Goal: Find contact information: Find contact information

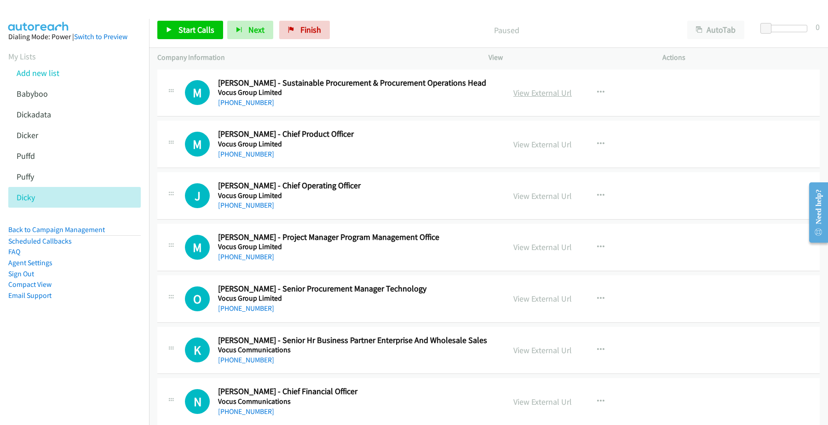
click at [547, 94] on link "View External Url" at bounding box center [542, 92] width 58 height 11
click at [254, 103] on link "[PHONE_NUMBER]" at bounding box center [246, 102] width 56 height 9
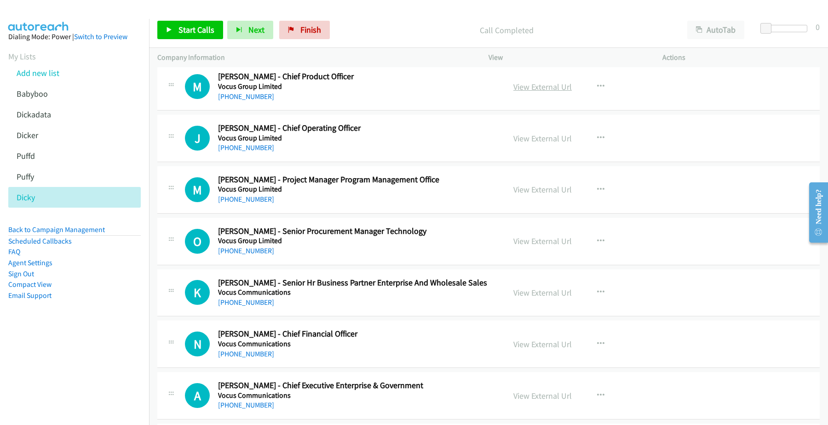
click at [555, 87] on link "View External Url" at bounding box center [542, 86] width 58 height 11
click at [531, 136] on link "View External Url" at bounding box center [542, 138] width 58 height 11
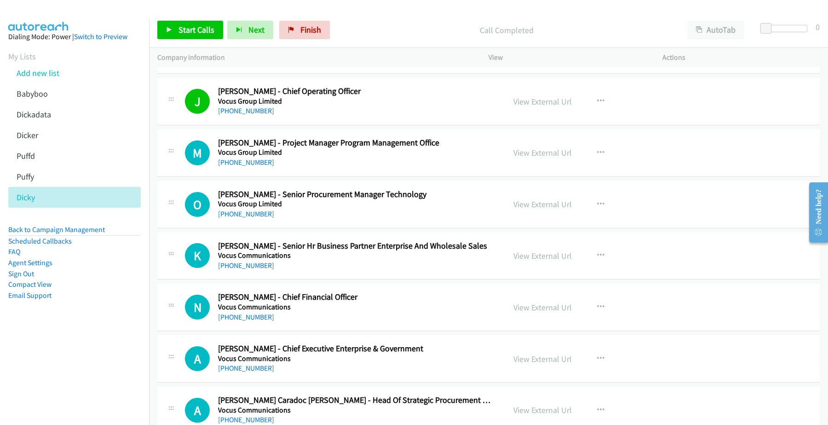
scroll to position [115, 0]
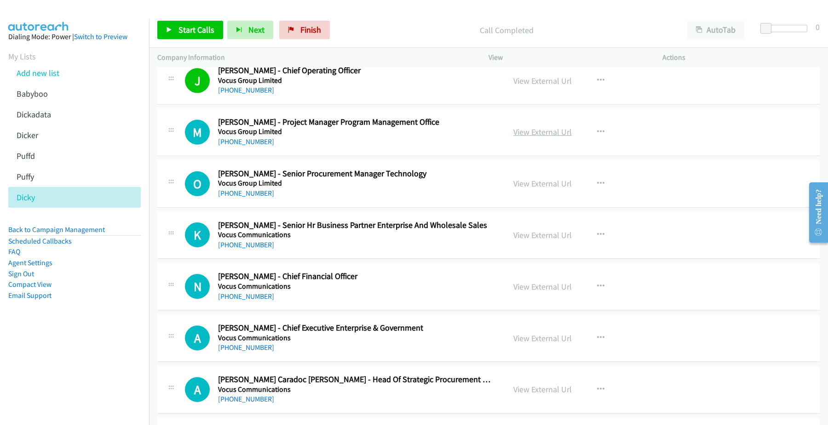
click at [542, 132] on link "View External Url" at bounding box center [542, 131] width 58 height 11
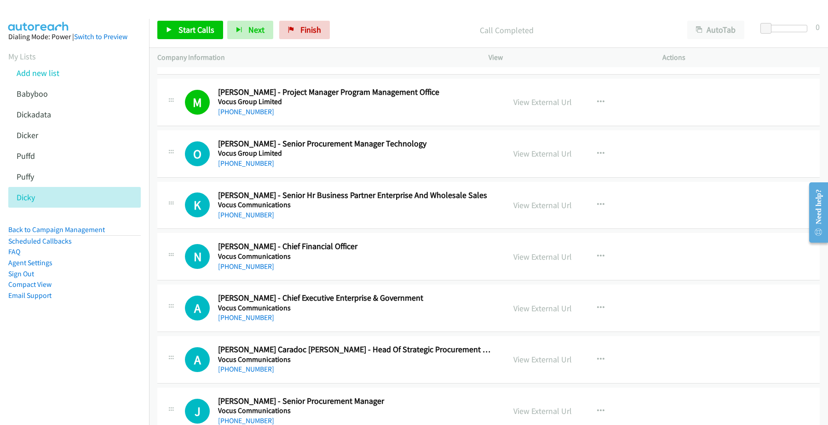
scroll to position [172, 0]
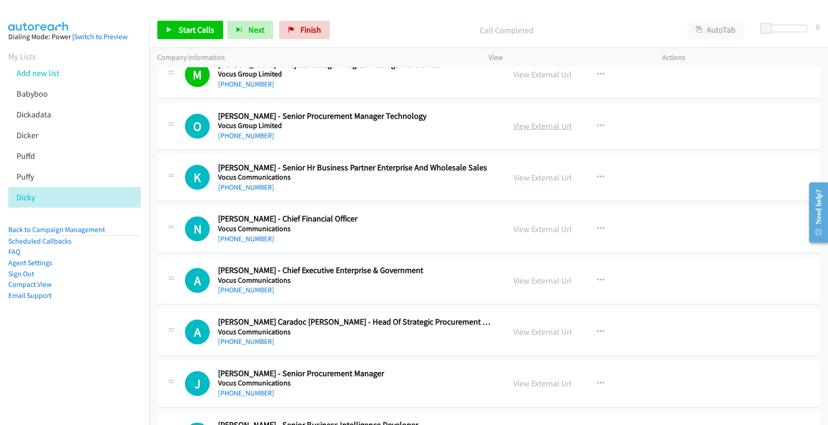
click at [529, 125] on link "View External Url" at bounding box center [542, 126] width 58 height 11
click at [258, 138] on link "[PHONE_NUMBER]" at bounding box center [246, 135] width 56 height 9
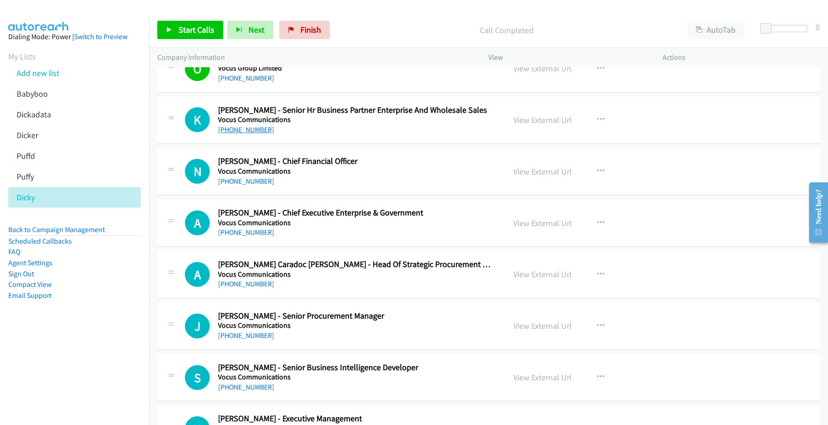
click at [235, 129] on link "[PHONE_NUMBER]" at bounding box center [246, 129] width 56 height 9
click at [297, 176] on div "[PHONE_NUMBER]" at bounding box center [355, 181] width 275 height 11
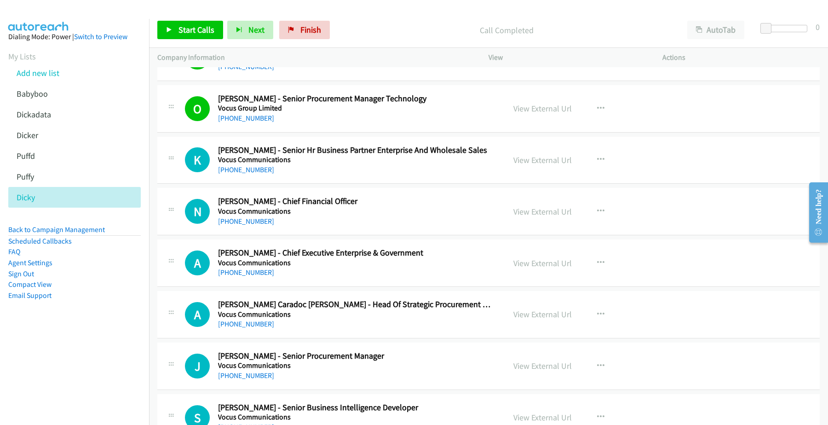
scroll to position [172, 0]
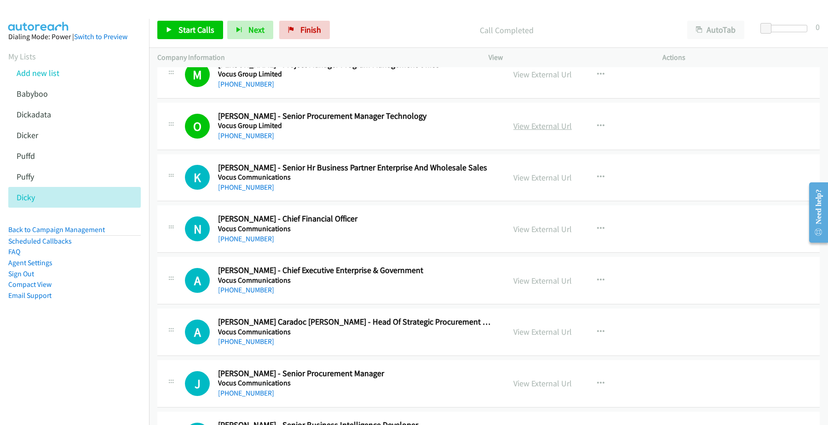
click at [530, 125] on link "View External Url" at bounding box center [542, 126] width 58 height 11
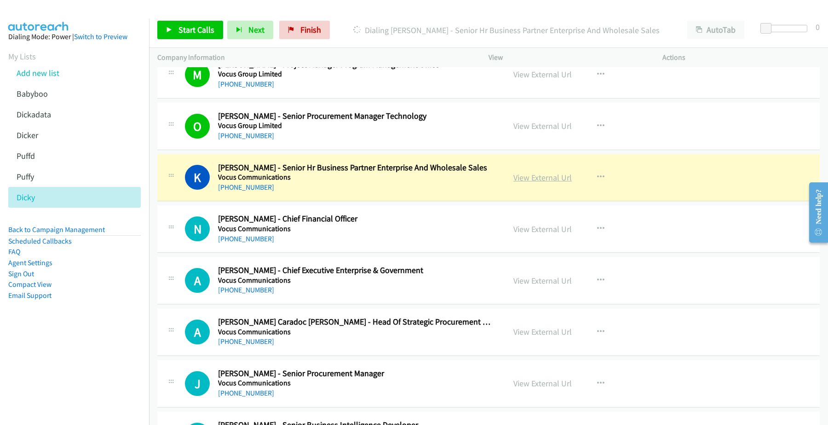
click at [539, 177] on link "View External Url" at bounding box center [542, 177] width 58 height 11
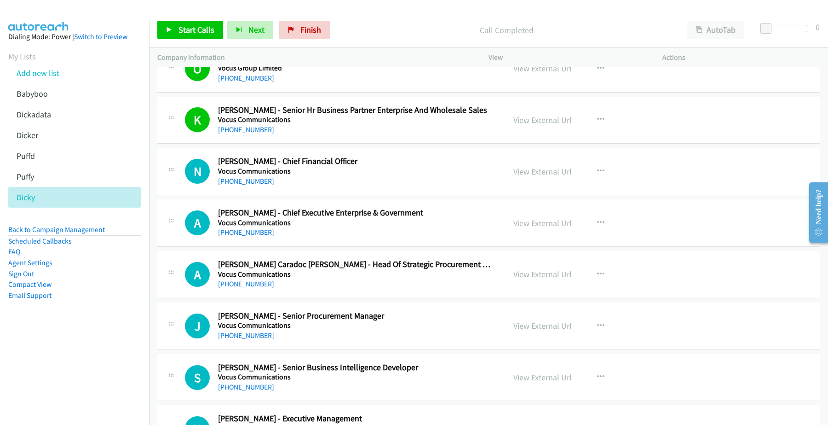
scroll to position [287, 0]
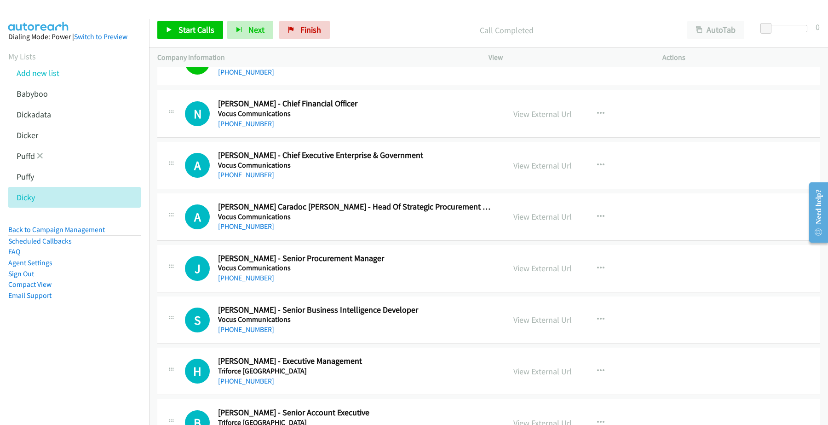
drag, startPoint x: 245, startPoint y: 122, endPoint x: 107, endPoint y: 163, distance: 144.1
click at [258, 123] on link "[PHONE_NUMBER]" at bounding box center [246, 123] width 56 height 9
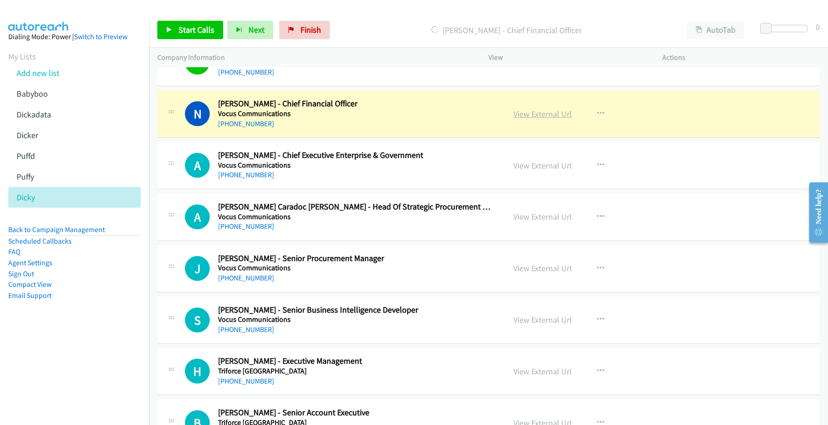
click at [560, 114] on link "View External Url" at bounding box center [542, 114] width 58 height 11
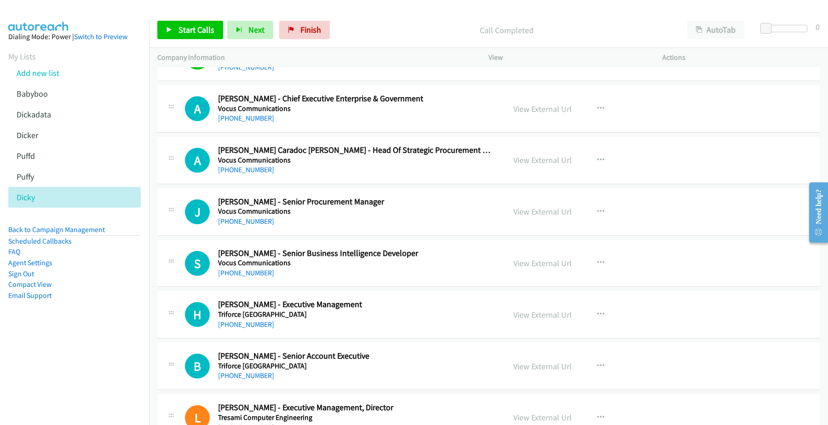
scroll to position [345, 0]
click at [248, 116] on link "[PHONE_NUMBER]" at bounding box center [246, 117] width 56 height 9
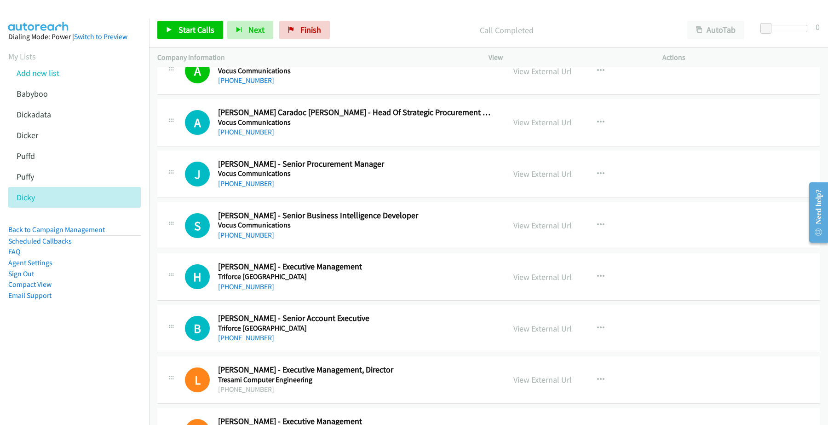
scroll to position [402, 0]
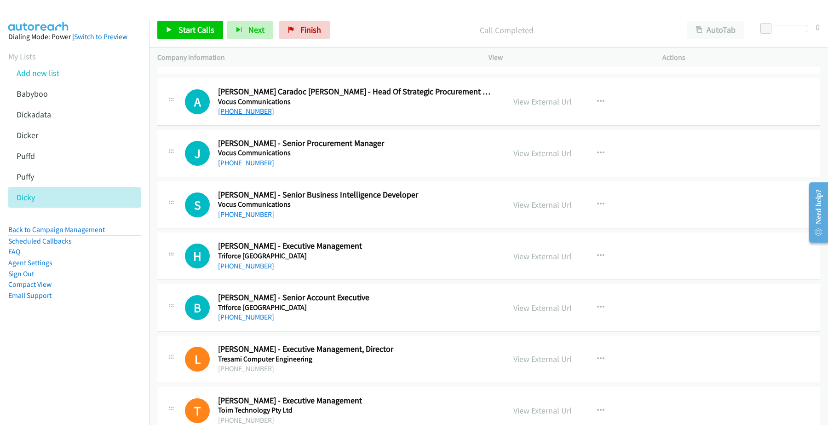
drag, startPoint x: 240, startPoint y: 111, endPoint x: 235, endPoint y: 113, distance: 4.8
click at [253, 112] on link "[PHONE_NUMBER]" at bounding box center [246, 111] width 56 height 9
click at [539, 100] on link "View External Url" at bounding box center [542, 101] width 58 height 11
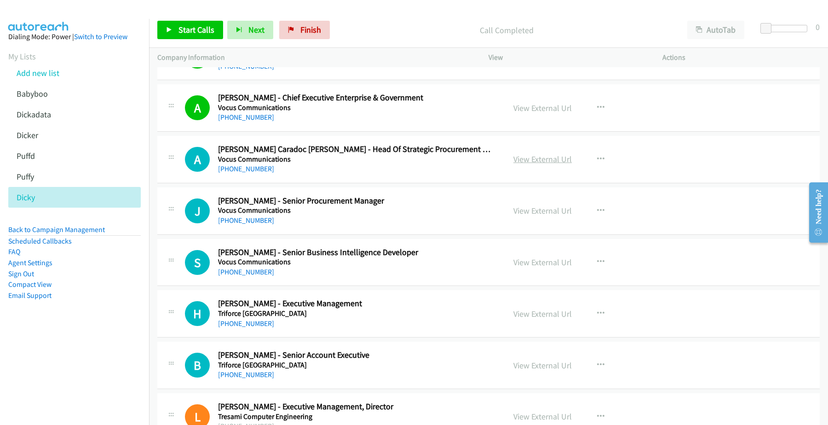
click at [543, 156] on link "View External Url" at bounding box center [542, 159] width 58 height 11
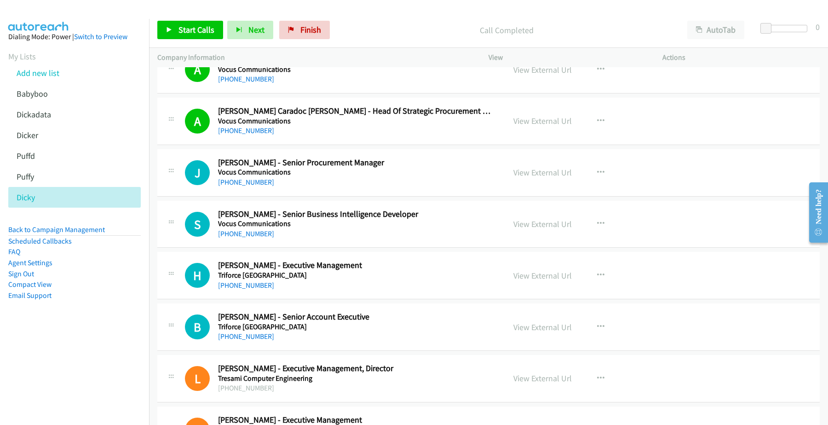
scroll to position [402, 0]
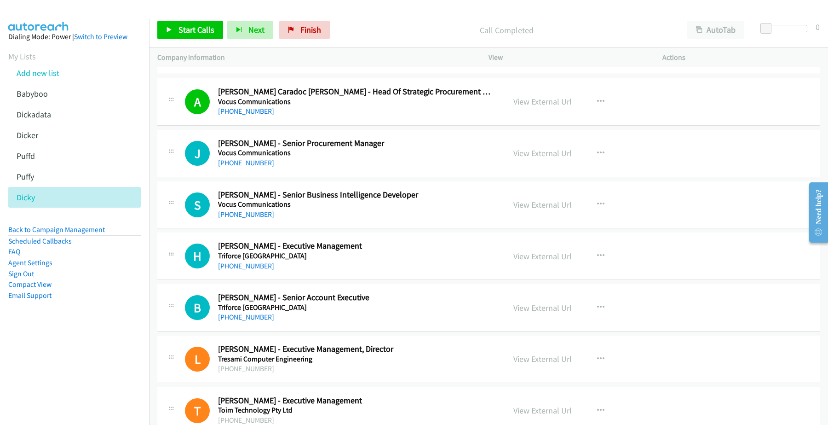
click at [306, 166] on div "[PHONE_NUMBER]" at bounding box center [355, 162] width 275 height 11
click at [533, 155] on link "View External Url" at bounding box center [542, 153] width 58 height 11
click at [252, 163] on link "[PHONE_NUMBER]" at bounding box center [246, 162] width 56 height 9
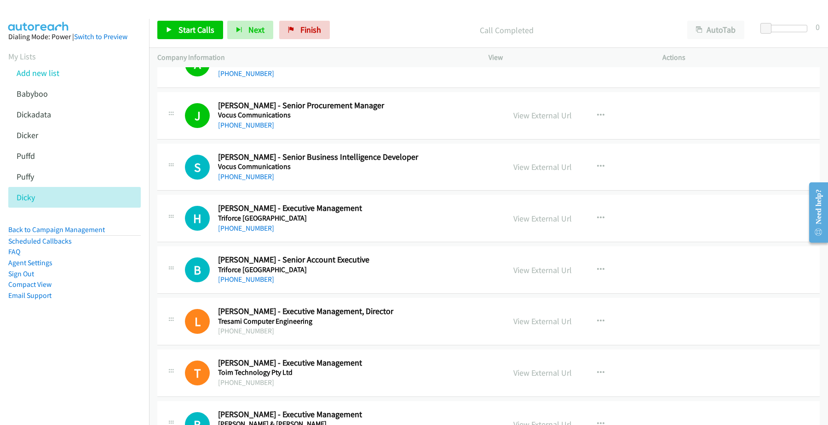
scroll to position [460, 0]
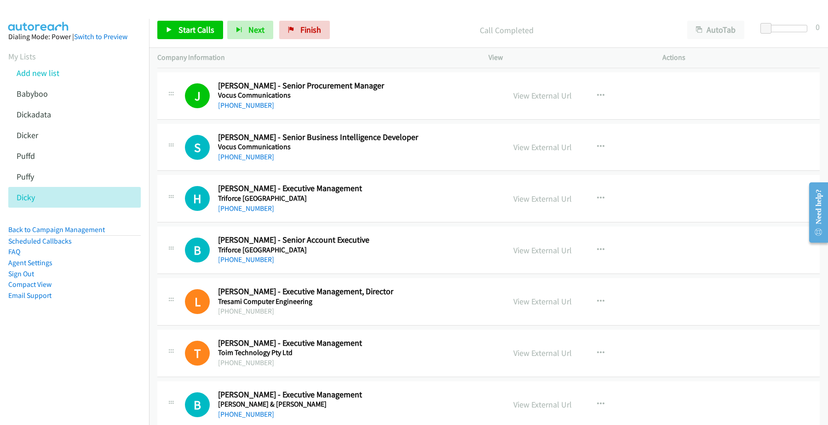
drag, startPoint x: 555, startPoint y: 146, endPoint x: 356, endPoint y: 97, distance: 204.7
click at [530, 149] on link "View External Url" at bounding box center [542, 147] width 58 height 11
click at [249, 159] on link "[PHONE_NUMBER]" at bounding box center [246, 156] width 56 height 9
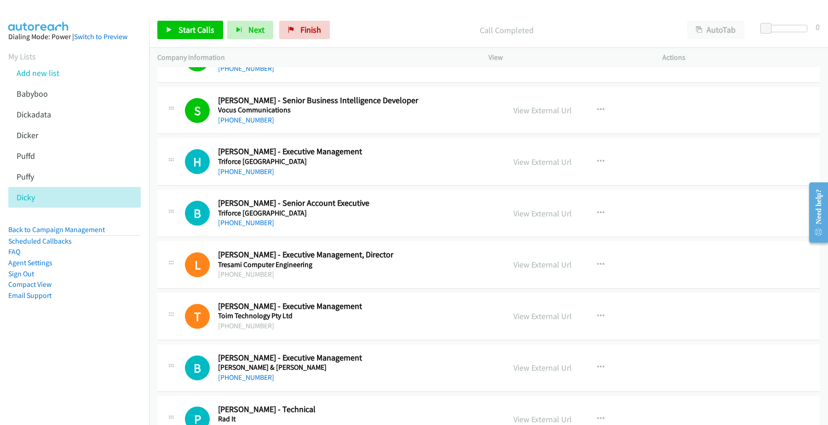
scroll to position [517, 0]
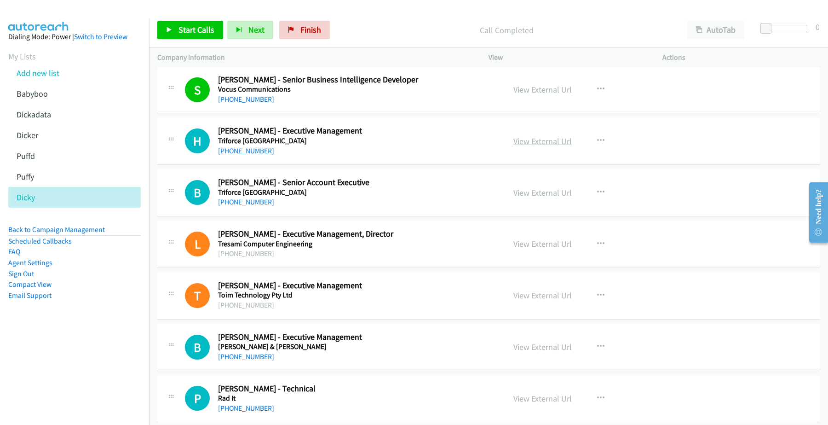
click at [549, 141] on link "View External Url" at bounding box center [542, 141] width 58 height 11
click at [249, 153] on link "[PHONE_NUMBER]" at bounding box center [246, 150] width 56 height 9
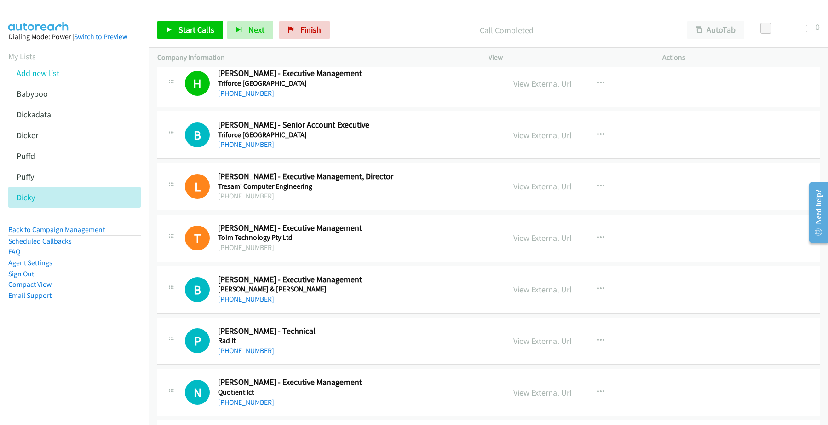
click at [549, 136] on link "View External Url" at bounding box center [542, 135] width 58 height 11
drag, startPoint x: 244, startPoint y: 147, endPoint x: 26, endPoint y: 158, distance: 218.7
click at [239, 144] on link "[PHONE_NUMBER]" at bounding box center [246, 144] width 56 height 9
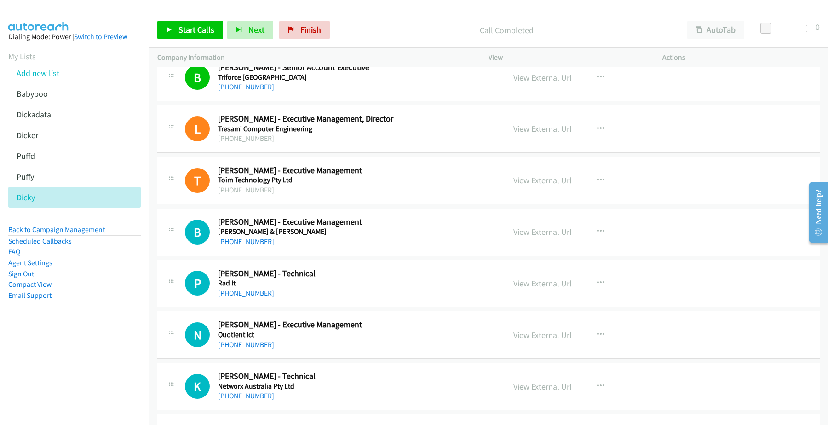
scroll to position [747, 0]
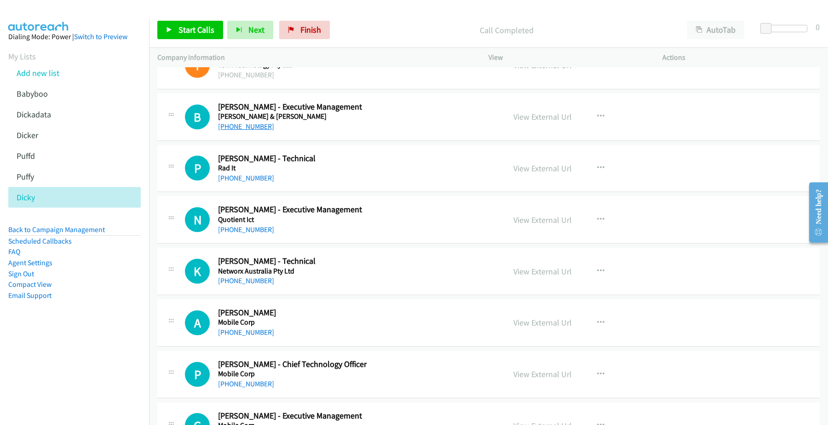
click at [245, 125] on link "[PHONE_NUMBER]" at bounding box center [246, 126] width 56 height 9
click at [550, 116] on link "View External Url" at bounding box center [542, 116] width 58 height 11
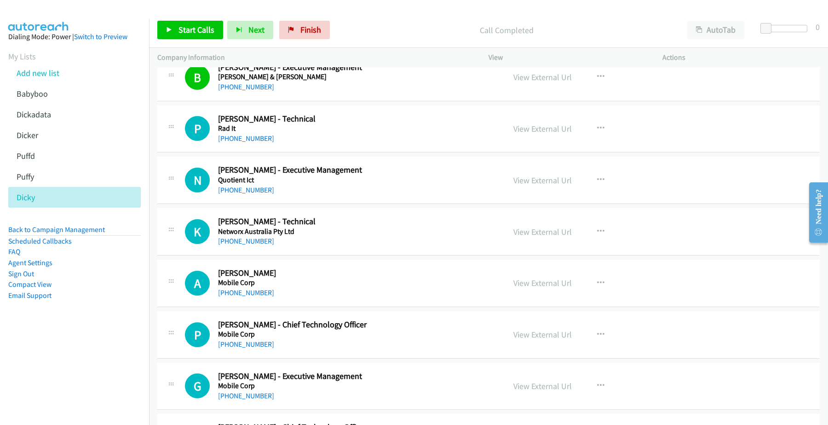
scroll to position [805, 0]
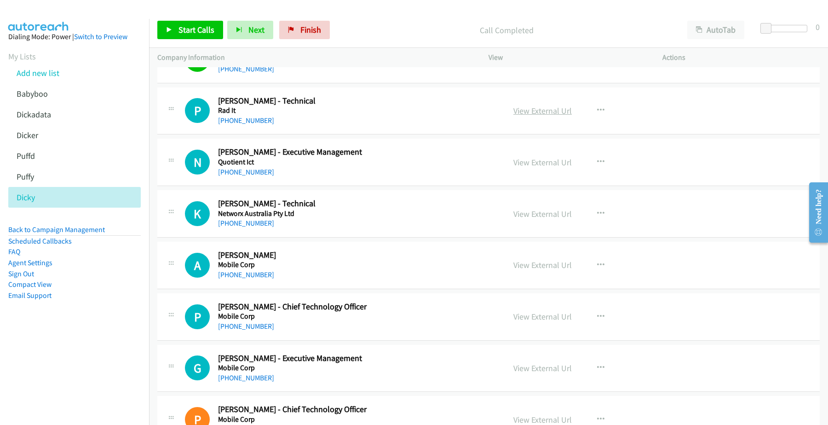
click at [537, 107] on link "View External Url" at bounding box center [542, 110] width 58 height 11
click at [237, 121] on link "[PHONE_NUMBER]" at bounding box center [246, 120] width 56 height 9
click at [523, 163] on link "View External Url" at bounding box center [542, 162] width 58 height 11
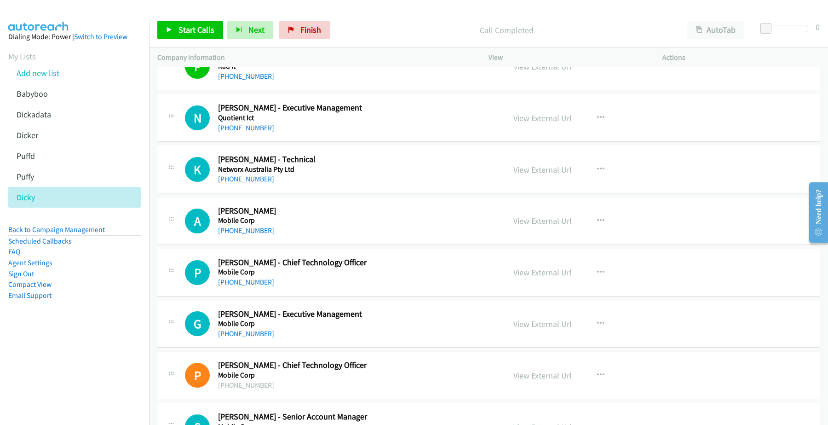
scroll to position [862, 0]
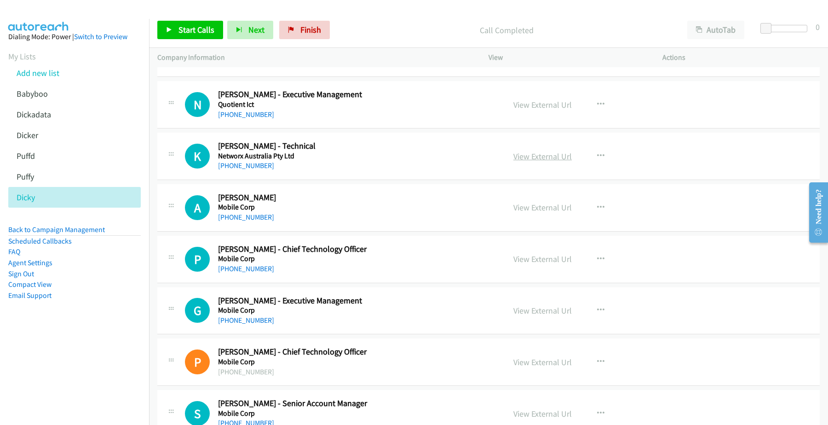
click at [528, 155] on link "View External Url" at bounding box center [542, 156] width 58 height 11
click at [259, 170] on link "[PHONE_NUMBER]" at bounding box center [246, 165] width 56 height 9
click at [554, 207] on link "View External Url" at bounding box center [542, 207] width 58 height 11
click at [247, 219] on link "[PHONE_NUMBER]" at bounding box center [246, 217] width 56 height 9
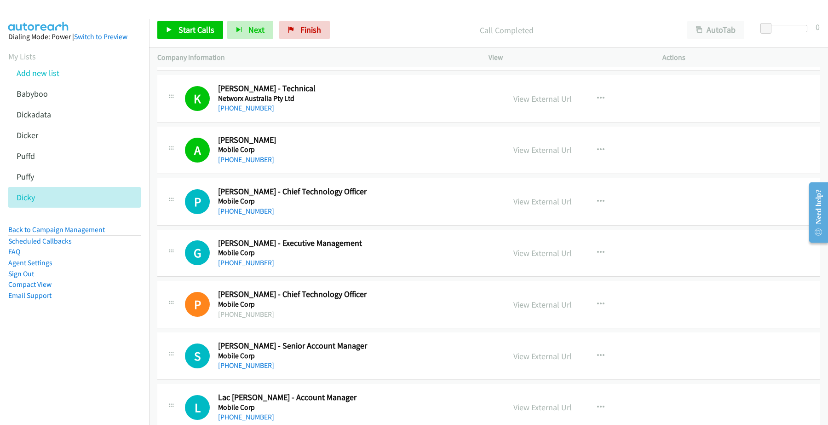
scroll to position [977, 0]
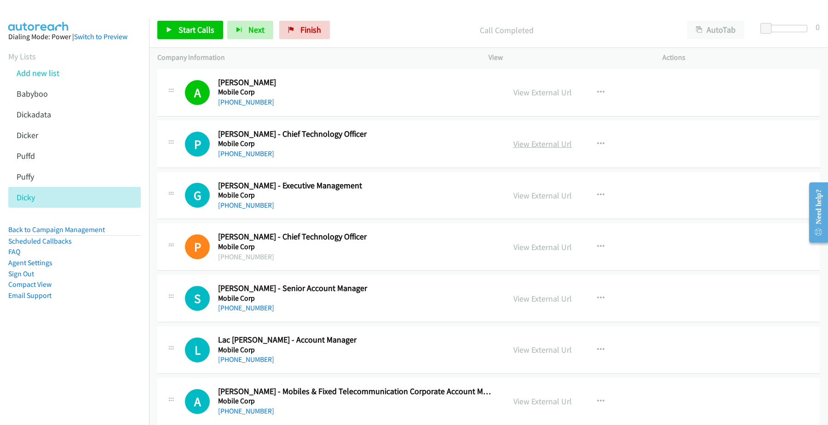
click at [537, 145] on link "View External Url" at bounding box center [542, 143] width 58 height 11
click at [247, 155] on link "[PHONE_NUMBER]" at bounding box center [246, 153] width 56 height 9
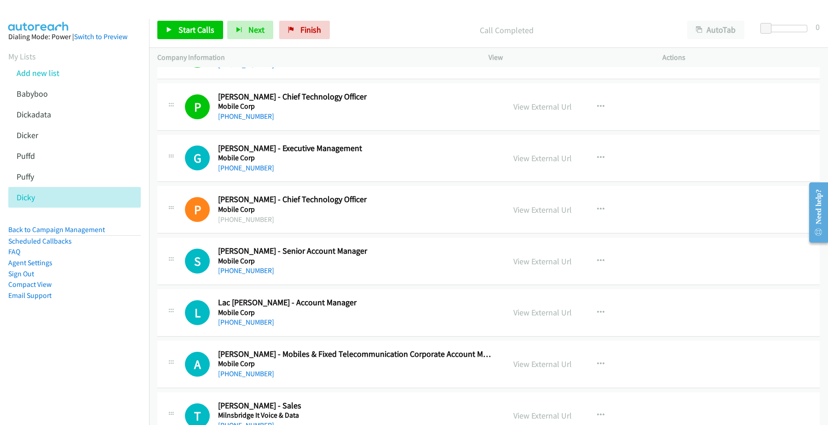
scroll to position [1035, 0]
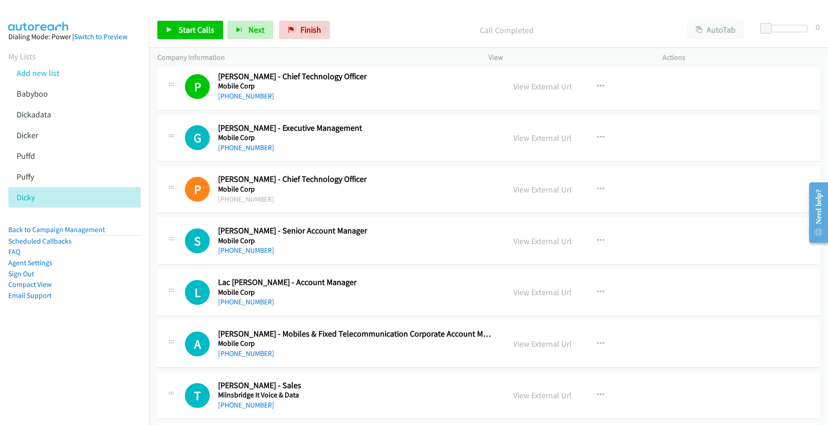
click at [302, 152] on div "[PHONE_NUMBER]" at bounding box center [355, 147] width 275 height 11
click at [241, 149] on link "[PHONE_NUMBER]" at bounding box center [246, 147] width 56 height 9
click at [534, 139] on link "View External Url" at bounding box center [542, 137] width 58 height 11
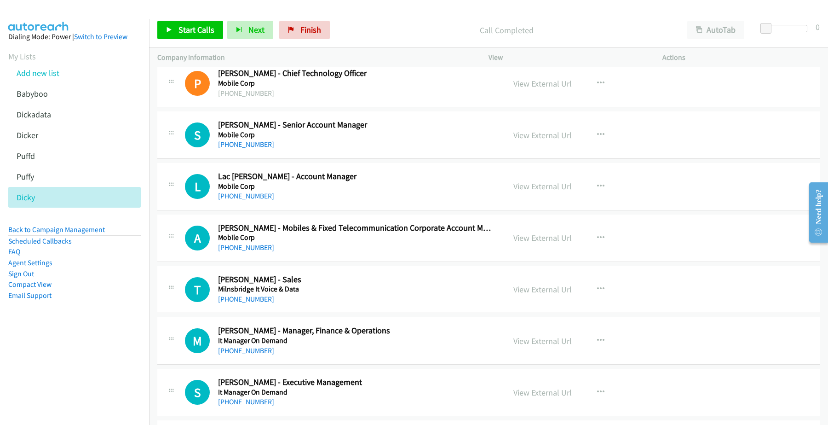
scroll to position [1150, 0]
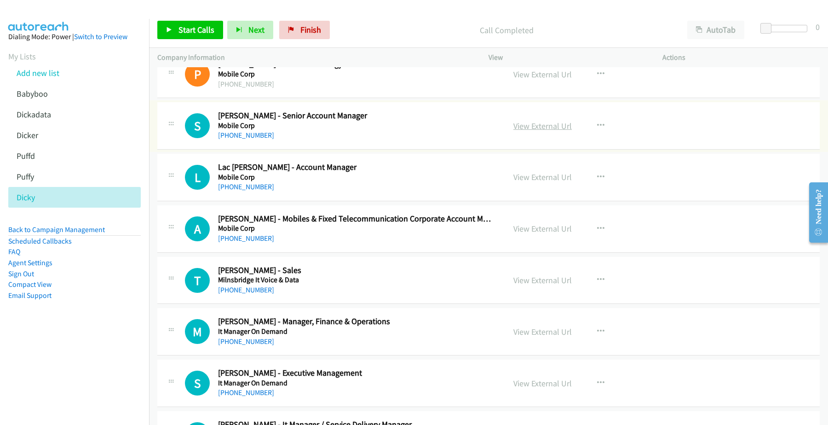
click at [544, 126] on link "View External Url" at bounding box center [542, 126] width 58 height 11
click at [256, 136] on link "[PHONE_NUMBER]" at bounding box center [246, 135] width 56 height 9
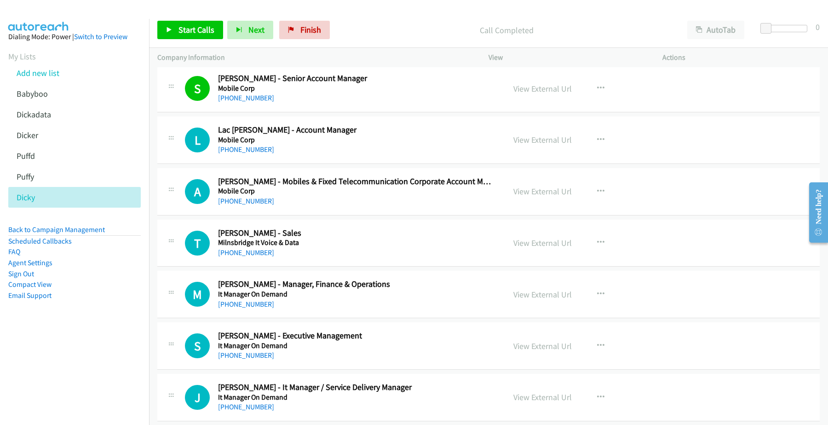
scroll to position [1207, 0]
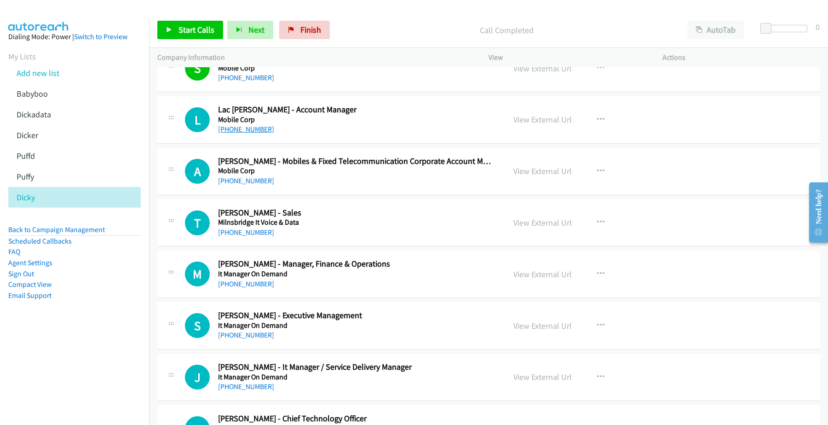
click at [254, 132] on link "[PHONE_NUMBER]" at bounding box center [246, 129] width 56 height 9
click at [523, 123] on link "View External Url" at bounding box center [542, 119] width 58 height 11
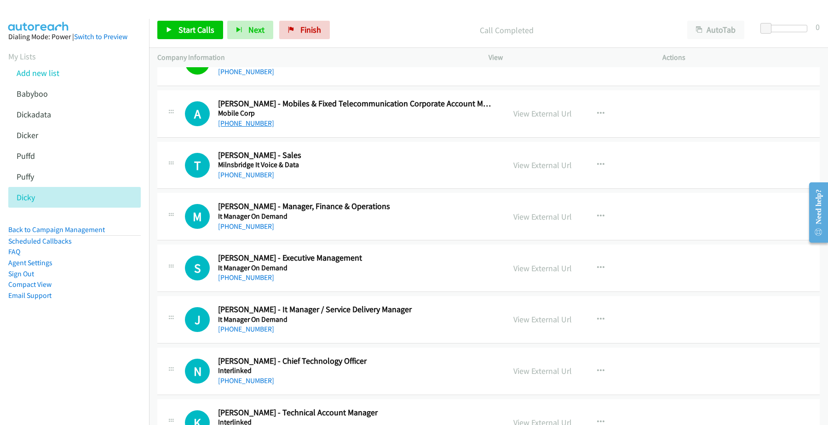
click at [256, 123] on link "[PHONE_NUMBER]" at bounding box center [246, 123] width 56 height 9
click at [530, 115] on link "View External Url" at bounding box center [542, 113] width 58 height 11
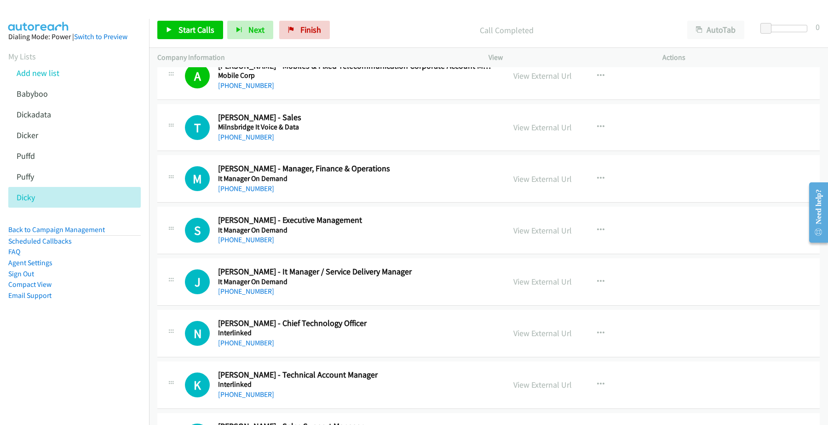
scroll to position [1322, 0]
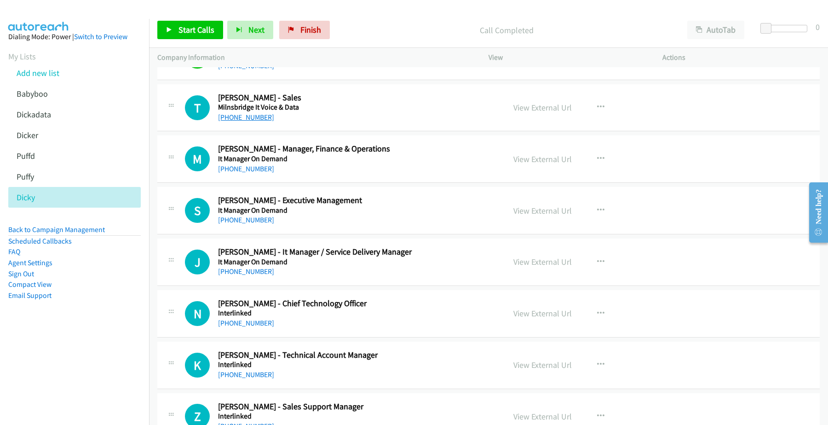
click at [248, 120] on link "[PHONE_NUMBER]" at bounding box center [246, 117] width 56 height 9
click at [544, 109] on link "View External Url" at bounding box center [542, 107] width 58 height 11
click at [541, 157] on link "View External Url" at bounding box center [542, 159] width 58 height 11
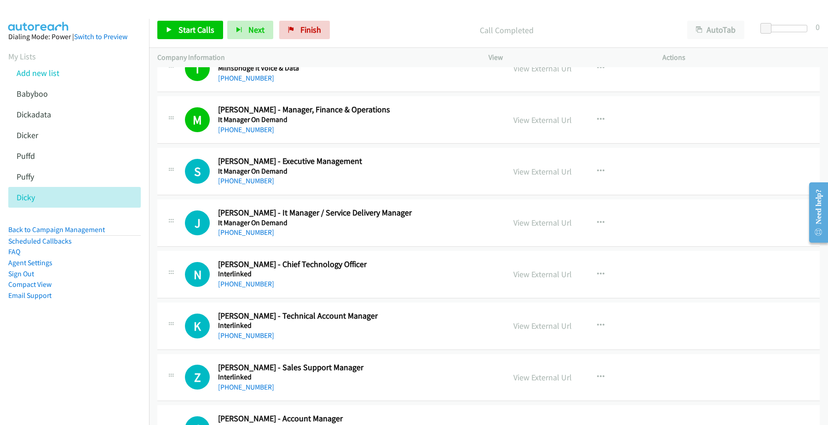
scroll to position [1380, 0]
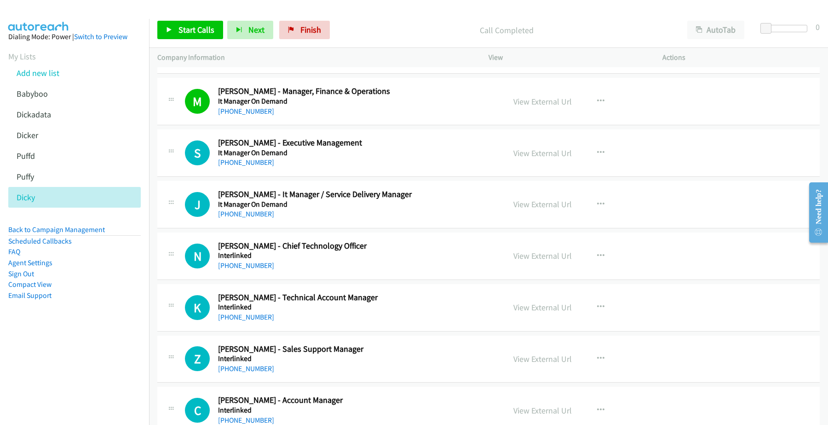
drag, startPoint x: 254, startPoint y: 167, endPoint x: 277, endPoint y: 170, distance: 23.7
click at [246, 164] on link "[PHONE_NUMBER]" at bounding box center [246, 162] width 56 height 9
click at [534, 152] on link "View External Url" at bounding box center [542, 153] width 58 height 11
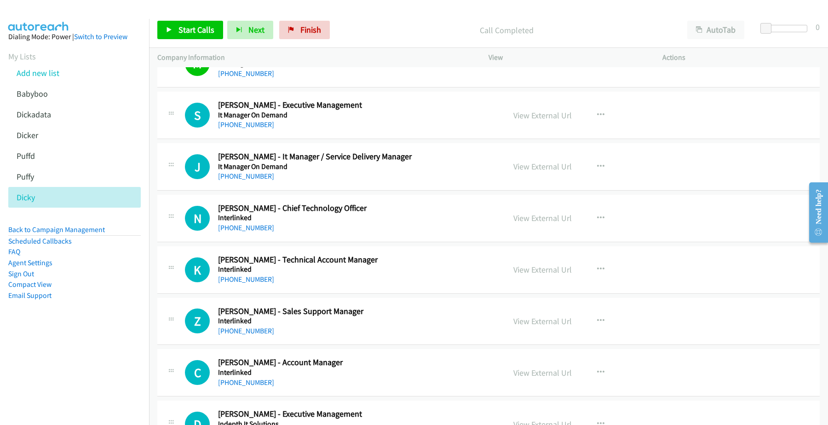
scroll to position [1437, 0]
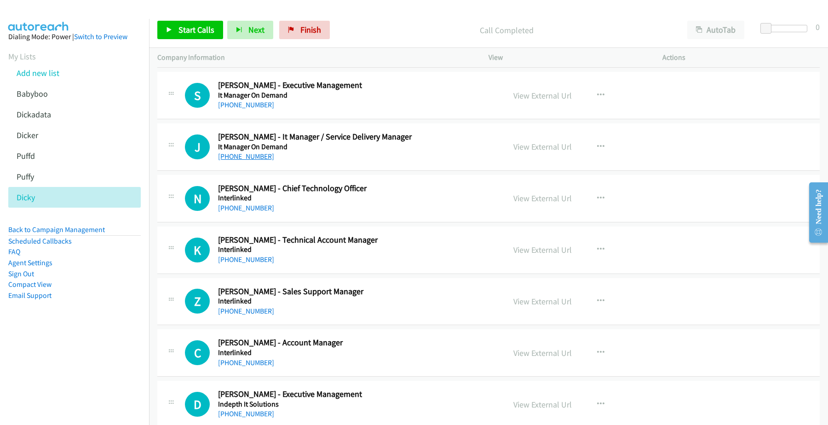
click at [249, 157] on link "[PHONE_NUMBER]" at bounding box center [246, 156] width 56 height 9
click at [527, 147] on link "View External Url" at bounding box center [542, 146] width 58 height 11
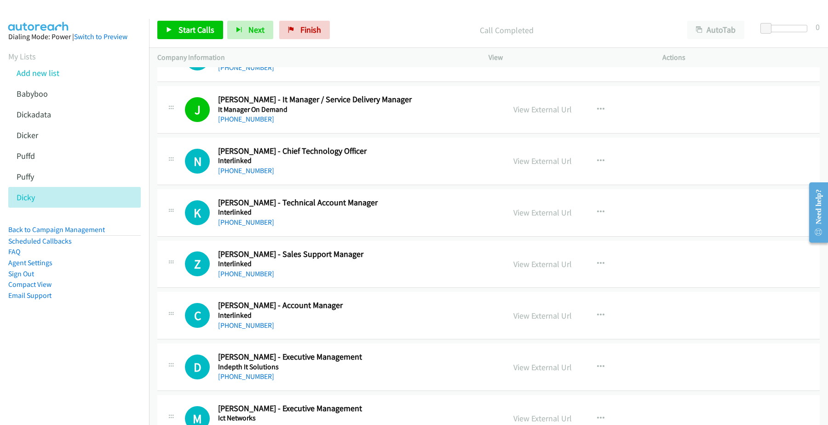
scroll to position [1495, 0]
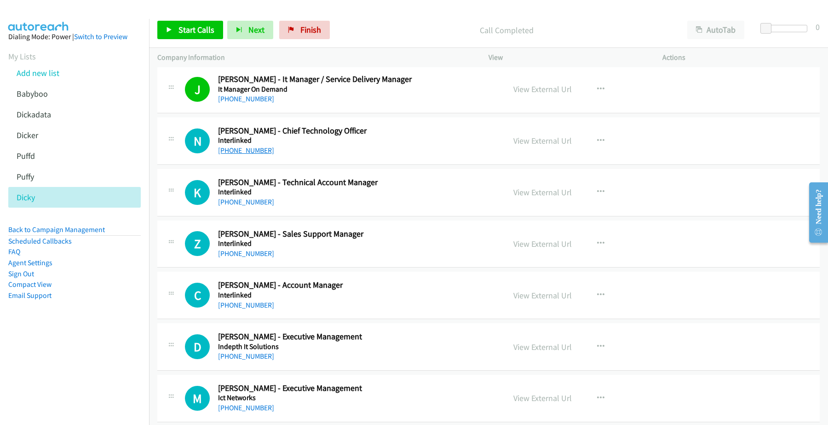
click at [253, 155] on link "[PHONE_NUMBER]" at bounding box center [246, 150] width 56 height 9
click at [545, 141] on link "View External Url" at bounding box center [542, 140] width 58 height 11
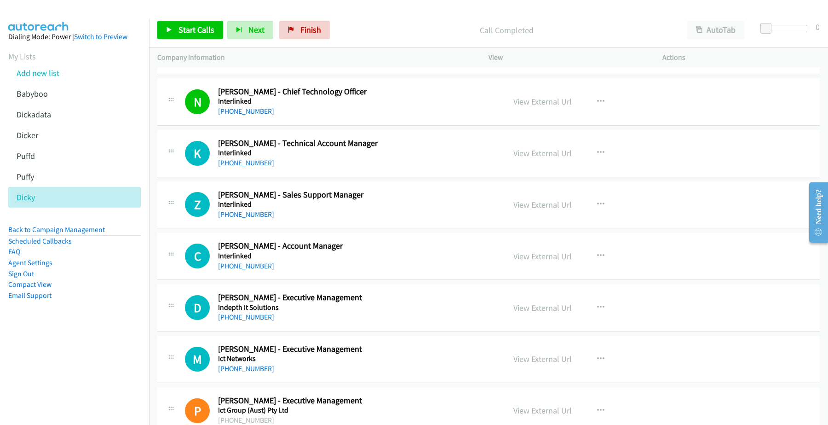
scroll to position [1552, 0]
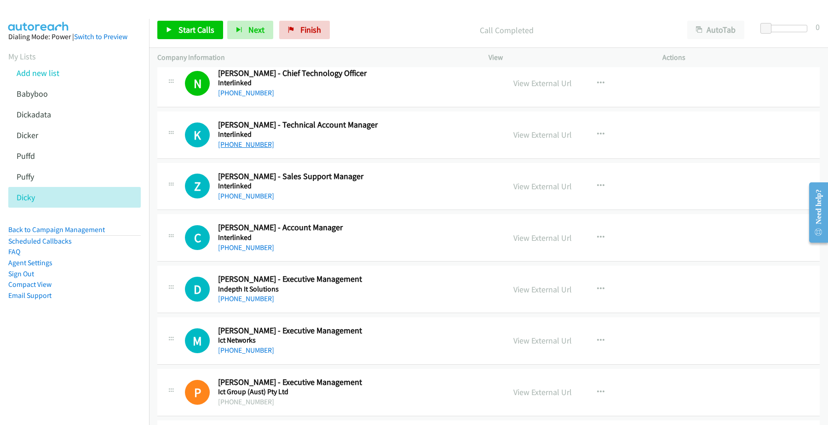
click at [241, 148] on link "[PHONE_NUMBER]" at bounding box center [246, 144] width 56 height 9
click at [526, 136] on link "View External Url" at bounding box center [542, 134] width 58 height 11
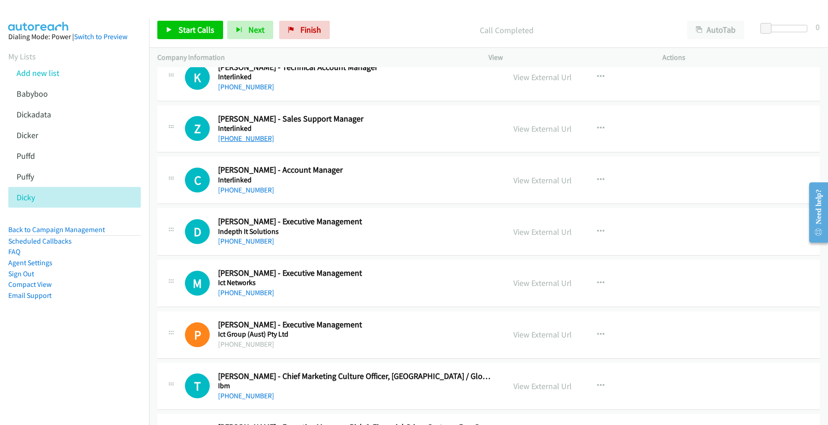
click at [251, 141] on link "[PHONE_NUMBER]" at bounding box center [246, 138] width 56 height 9
click at [537, 130] on link "View External Url" at bounding box center [542, 128] width 58 height 11
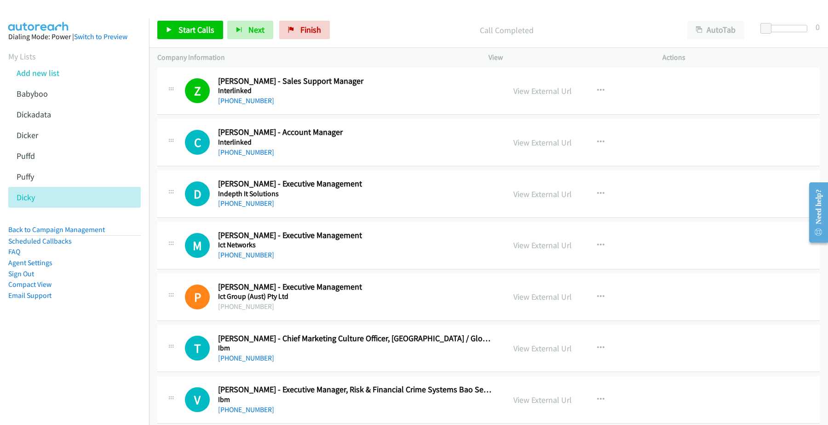
scroll to position [1667, 0]
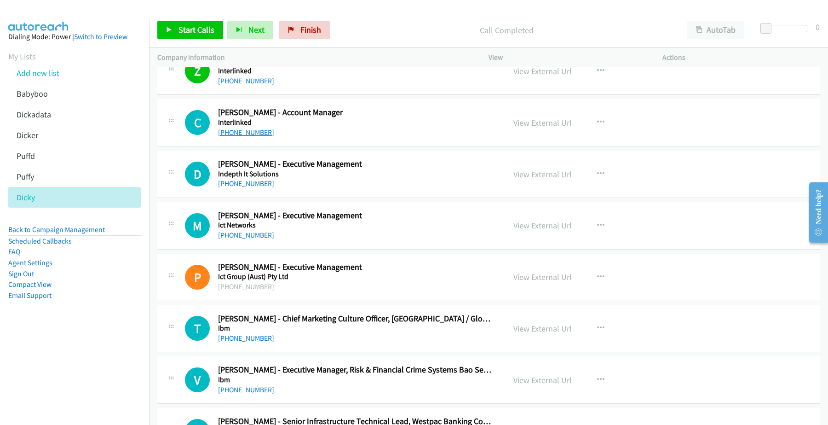
click at [241, 134] on link "[PHONE_NUMBER]" at bounding box center [246, 132] width 56 height 9
click at [543, 122] on link "View External Url" at bounding box center [542, 122] width 58 height 11
click at [253, 186] on link "[PHONE_NUMBER]" at bounding box center [246, 183] width 56 height 9
click at [522, 176] on link "View External Url" at bounding box center [542, 174] width 58 height 11
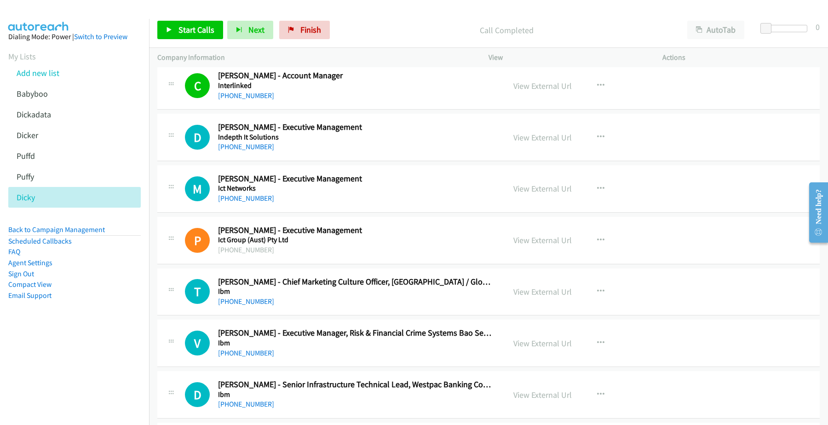
scroll to position [1725, 0]
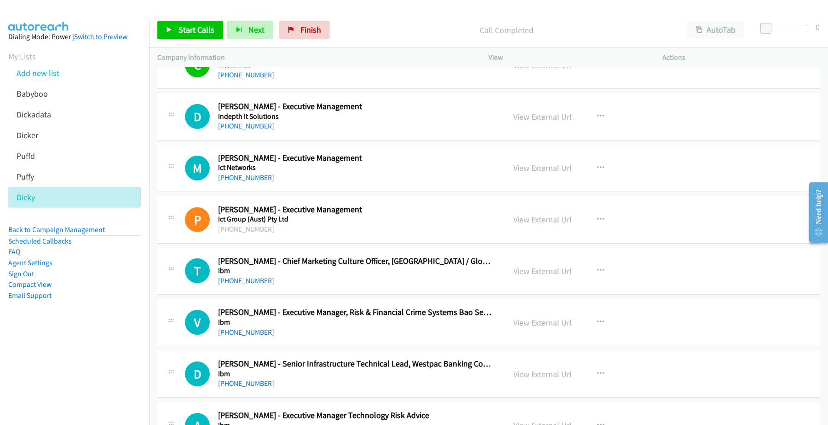
click at [302, 123] on div "[PHONE_NUMBER]" at bounding box center [355, 126] width 275 height 11
click at [247, 182] on link "[PHONE_NUMBER]" at bounding box center [246, 177] width 56 height 9
click at [532, 166] on link "View External Url" at bounding box center [542, 167] width 58 height 11
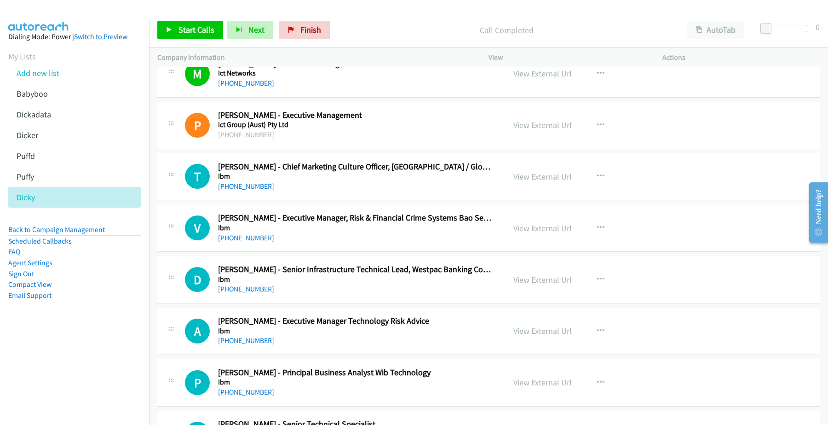
scroll to position [1840, 0]
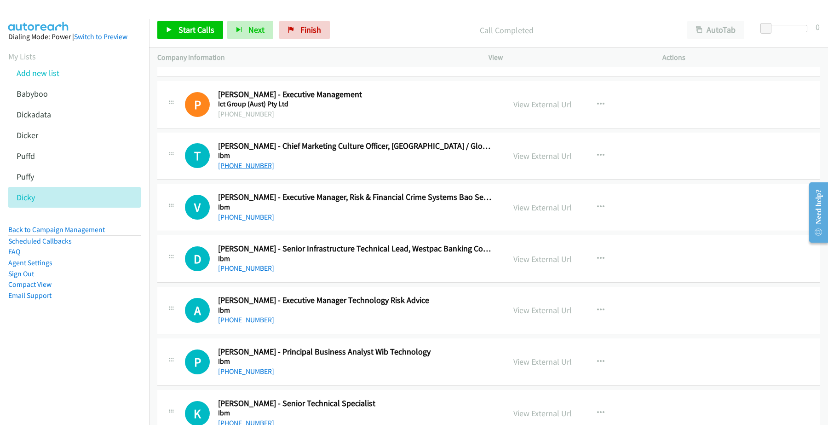
click at [258, 169] on link "[PHONE_NUMBER]" at bounding box center [246, 165] width 56 height 9
click at [542, 158] on link "View External Url" at bounding box center [542, 155] width 58 height 11
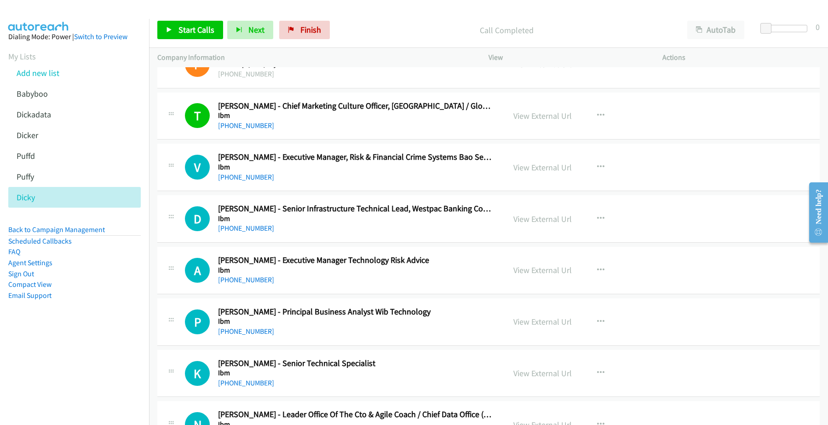
scroll to position [1897, 0]
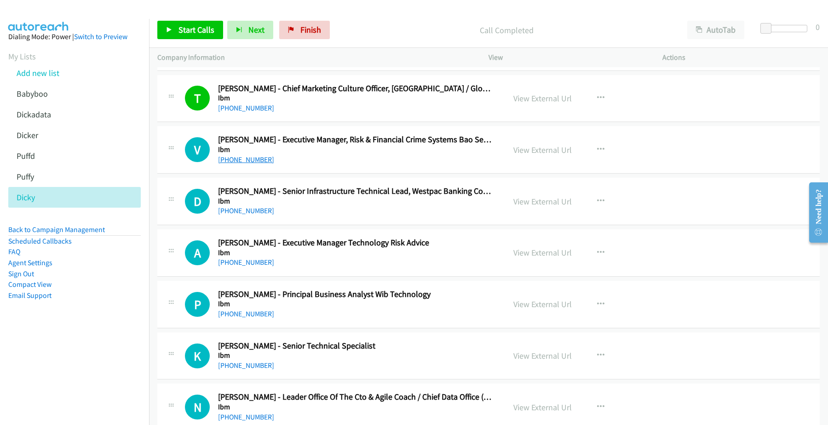
click at [244, 163] on link "[PHONE_NUMBER]" at bounding box center [246, 159] width 56 height 9
click at [528, 154] on link "View External Url" at bounding box center [542, 149] width 58 height 11
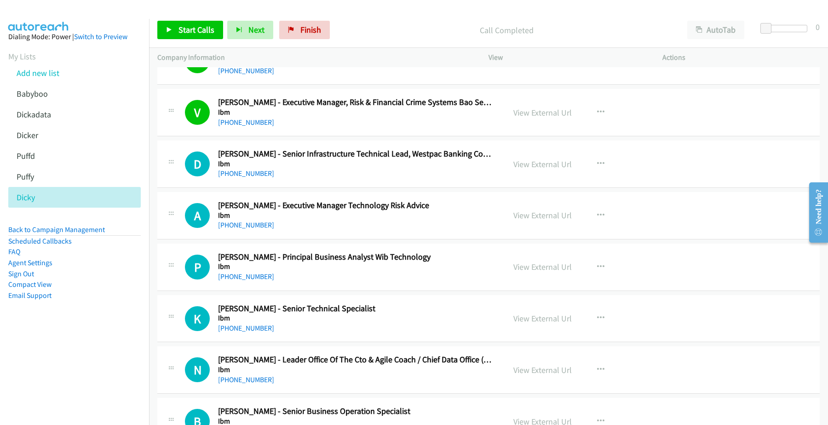
scroll to position [1955, 0]
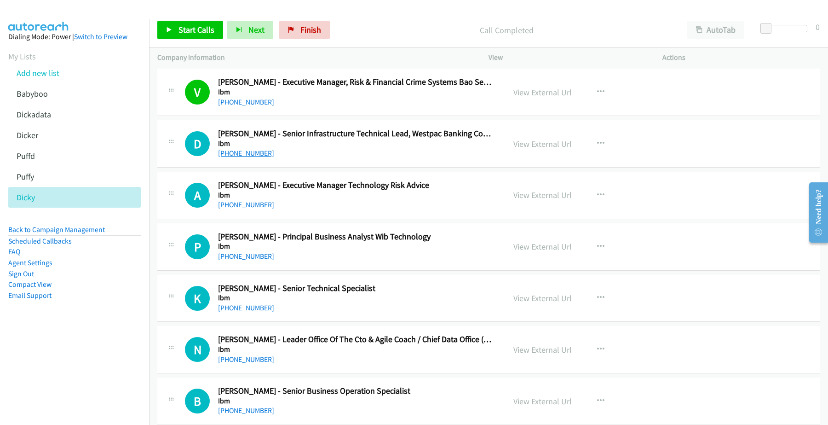
click at [248, 155] on link "[PHONE_NUMBER]" at bounding box center [246, 153] width 56 height 9
click at [545, 145] on link "View External Url" at bounding box center [542, 143] width 58 height 11
click at [261, 209] on link "[PHONE_NUMBER]" at bounding box center [246, 204] width 56 height 9
click at [552, 196] on link "View External Url" at bounding box center [542, 195] width 58 height 11
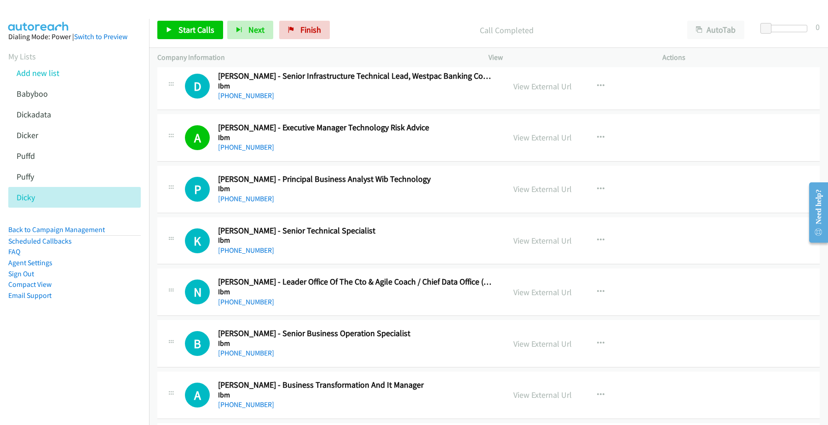
scroll to position [2070, 0]
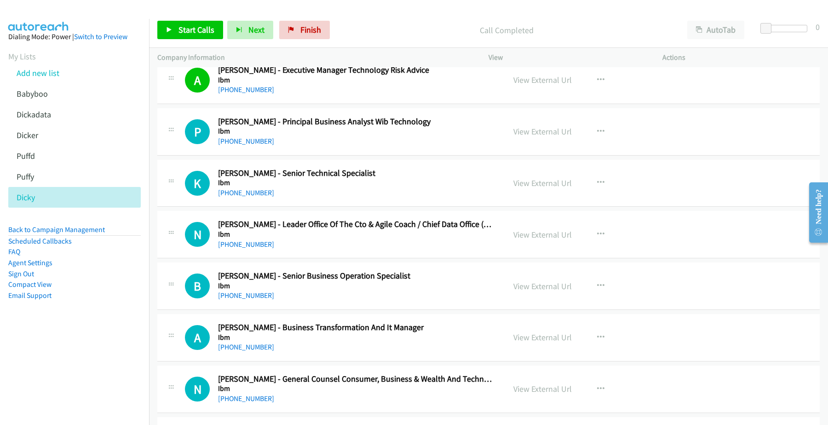
drag, startPoint x: 242, startPoint y: 144, endPoint x: 428, endPoint y: 146, distance: 185.4
click at [546, 133] on link "View External Url" at bounding box center [542, 131] width 58 height 11
click at [253, 142] on link "[PHONE_NUMBER]" at bounding box center [246, 141] width 56 height 9
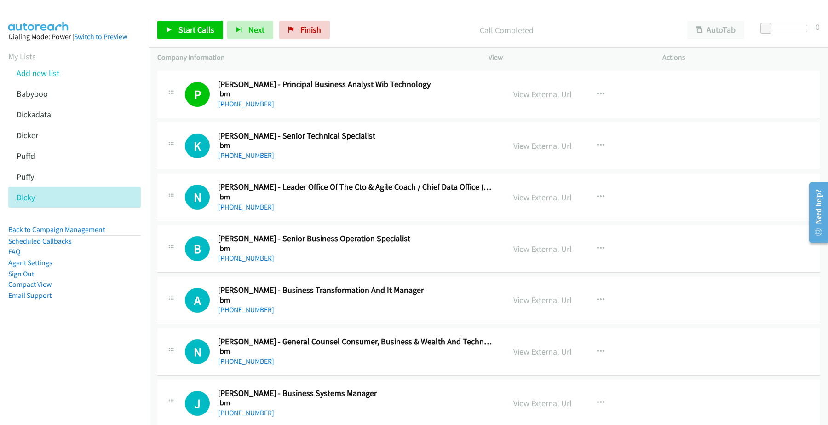
scroll to position [2127, 0]
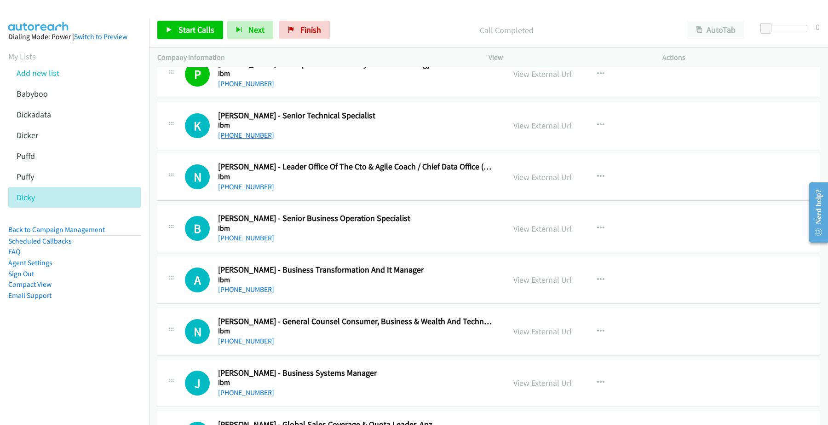
click at [245, 137] on link "[PHONE_NUMBER]" at bounding box center [246, 135] width 56 height 9
click at [521, 127] on link "View External Url" at bounding box center [542, 125] width 58 height 11
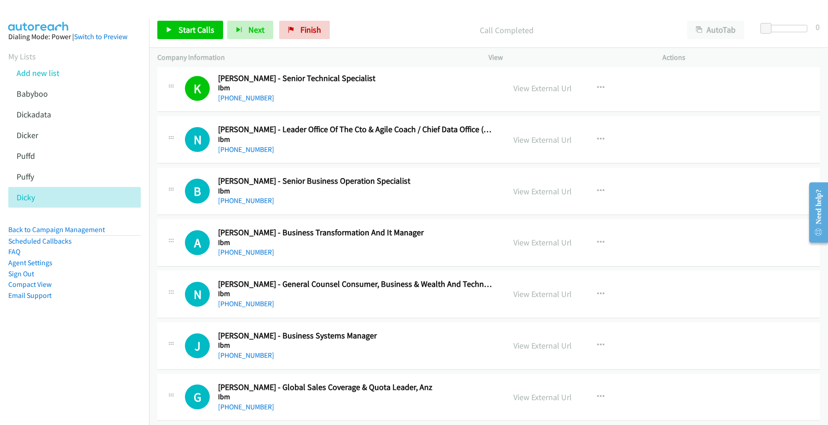
scroll to position [2185, 0]
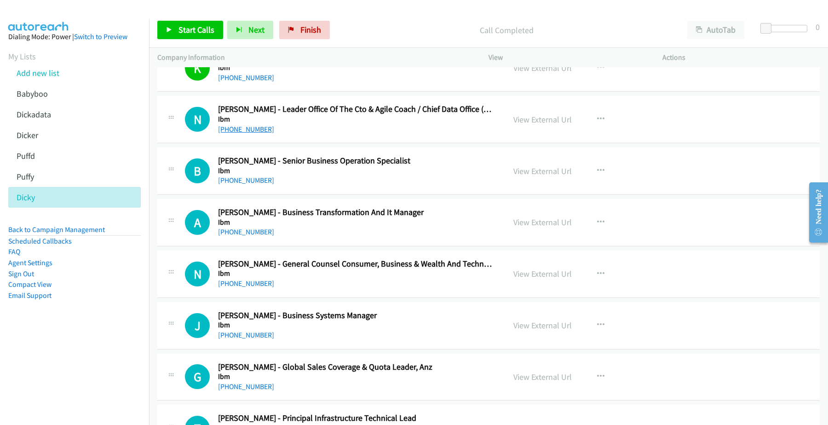
click at [248, 132] on link "[PHONE_NUMBER]" at bounding box center [246, 129] width 56 height 9
click at [535, 121] on link "View External Url" at bounding box center [542, 119] width 58 height 11
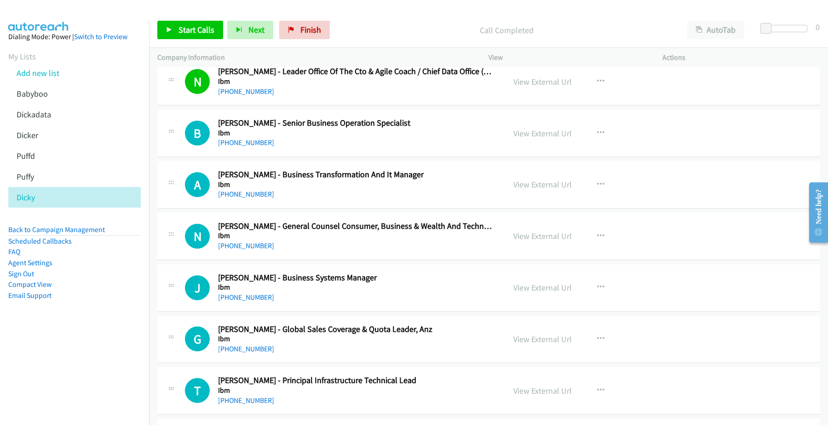
scroll to position [2242, 0]
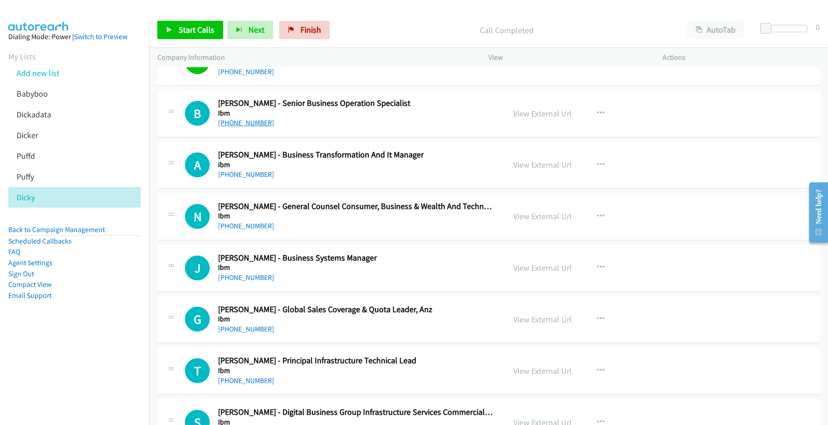
click at [247, 126] on link "[PHONE_NUMBER]" at bounding box center [246, 122] width 56 height 9
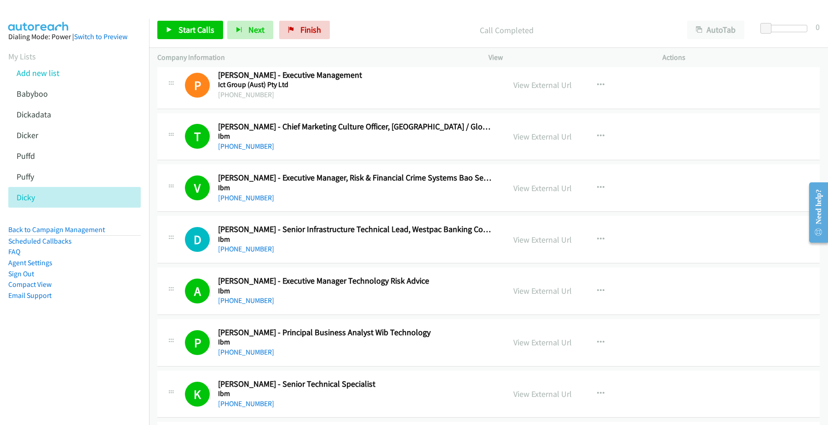
scroll to position [1840, 0]
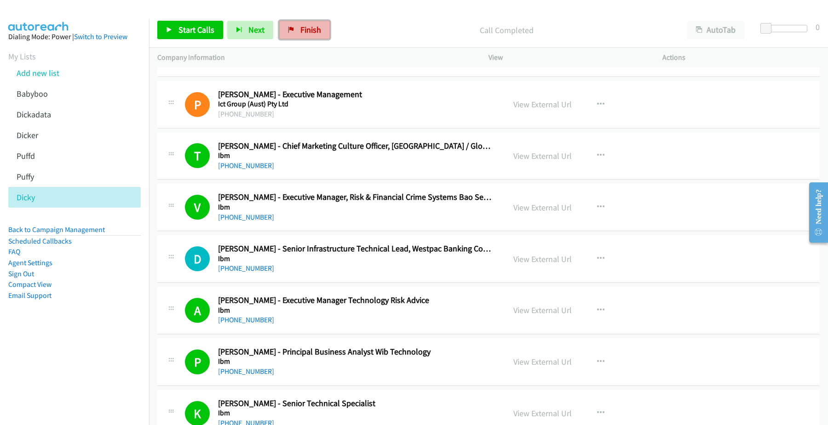
click at [302, 26] on span "Finish" at bounding box center [310, 29] width 21 height 11
